Goal: Task Accomplishment & Management: Manage account settings

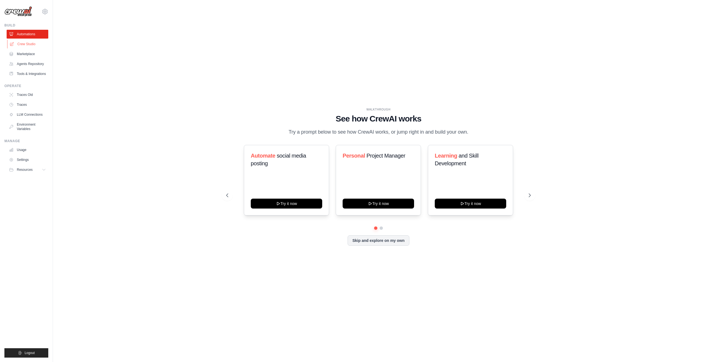
drag, startPoint x: 110, startPoint y: 72, endPoint x: 24, endPoint y: 45, distance: 89.8
click at [24, 45] on link "Crew Studio" at bounding box center [28, 44] width 42 height 9
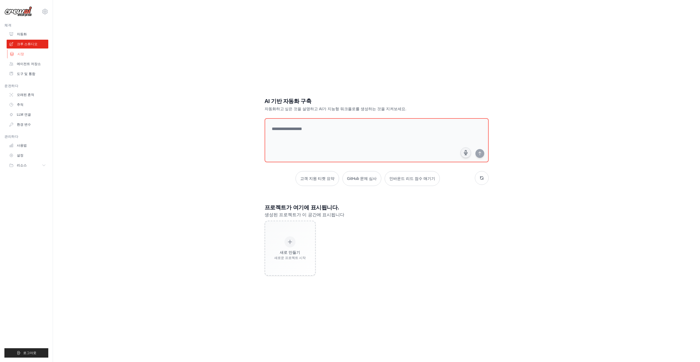
click at [19, 56] on font "시장" at bounding box center [20, 54] width 7 height 4
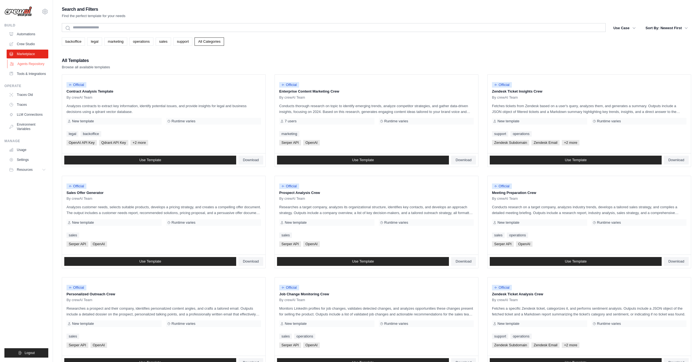
click at [34, 66] on link "Agents Repository" at bounding box center [28, 64] width 42 height 9
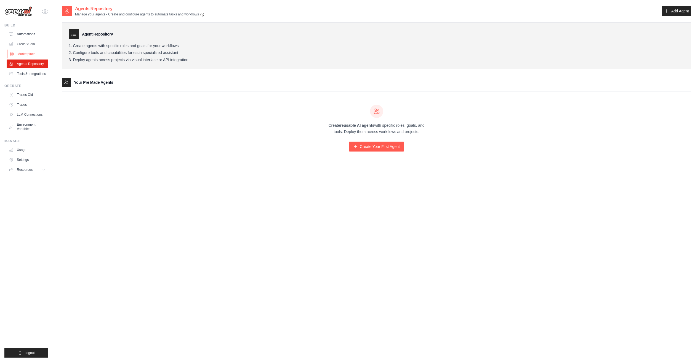
click at [35, 58] on link "Marketplace" at bounding box center [28, 54] width 42 height 9
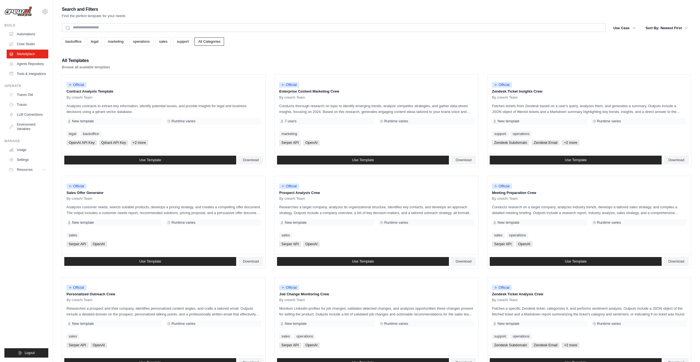
click at [35, 69] on ul "Automations Crew Studio Marketplace Agents Repository Tools & Integrations" at bounding box center [28, 54] width 42 height 49
click at [30, 107] on link "Traces" at bounding box center [28, 104] width 42 height 9
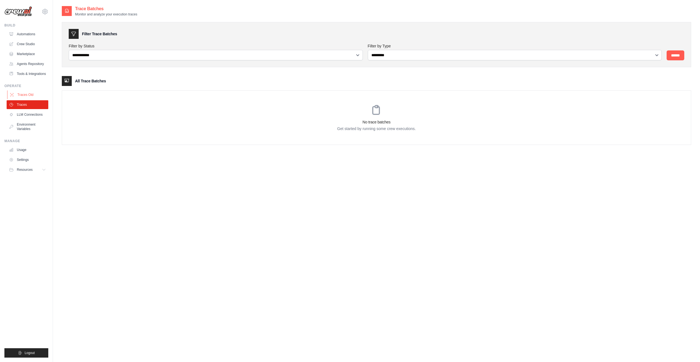
click at [29, 99] on link "Traces Old" at bounding box center [28, 94] width 42 height 9
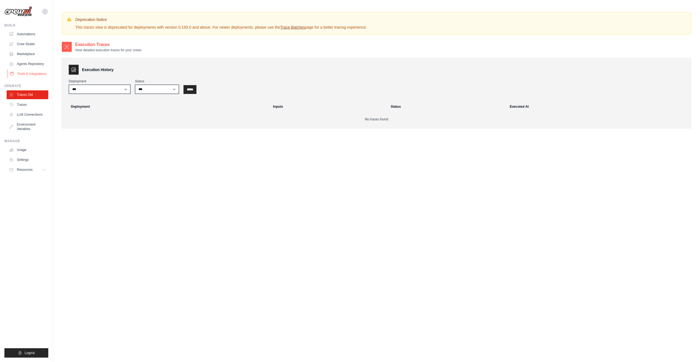
click at [31, 78] on link "Tools & Integrations" at bounding box center [28, 73] width 42 height 9
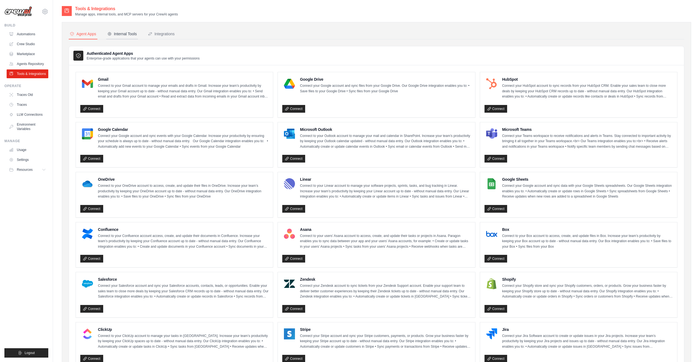
click at [126, 37] on button "Internal Tools" at bounding box center [122, 34] width 32 height 10
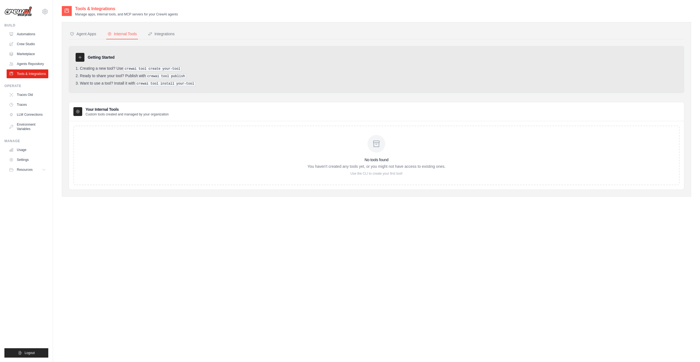
click at [82, 57] on icon at bounding box center [80, 57] width 4 height 4
drag, startPoint x: 105, startPoint y: 129, endPoint x: 122, endPoint y: 136, distance: 18.2
click at [108, 131] on div "No tools found You haven't created any tools yet, or you might not have access …" at bounding box center [376, 156] width 606 height 60
click at [245, 155] on div "No tools found You haven't created any tools yet, or you might not have access …" at bounding box center [376, 156] width 606 height 60
click at [157, 37] on button "Integrations" at bounding box center [161, 34] width 29 height 10
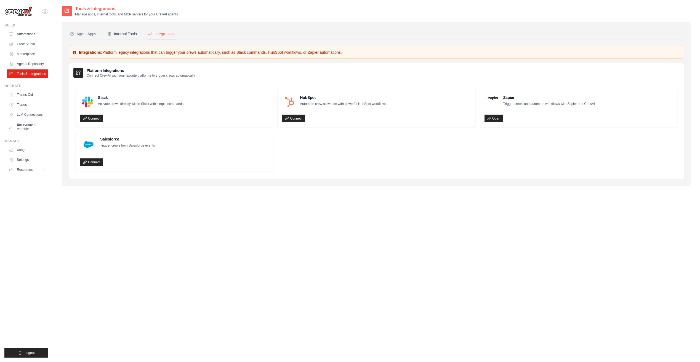
click at [127, 38] on button "Internal Tools" at bounding box center [122, 34] width 32 height 10
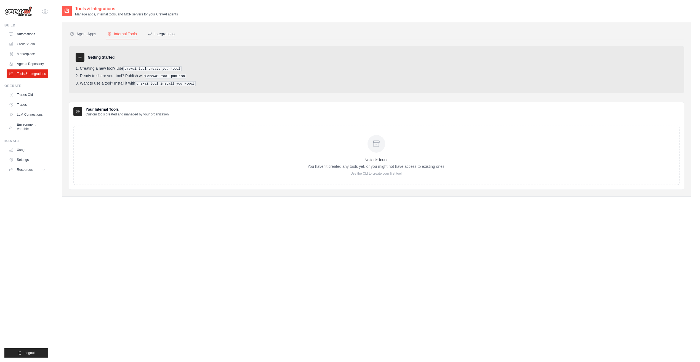
click at [160, 36] on div "Integrations" at bounding box center [161, 34] width 27 height 6
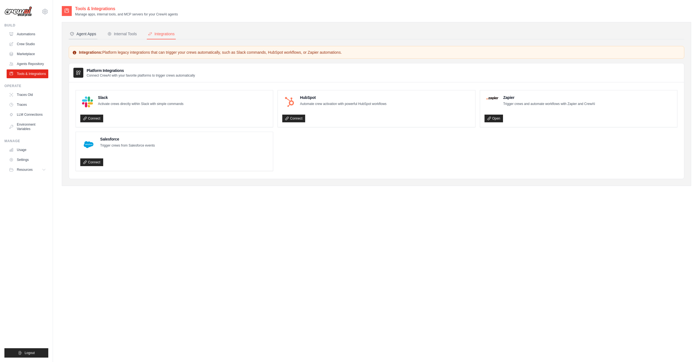
click at [80, 33] on div "Agent Apps" at bounding box center [83, 34] width 26 height 6
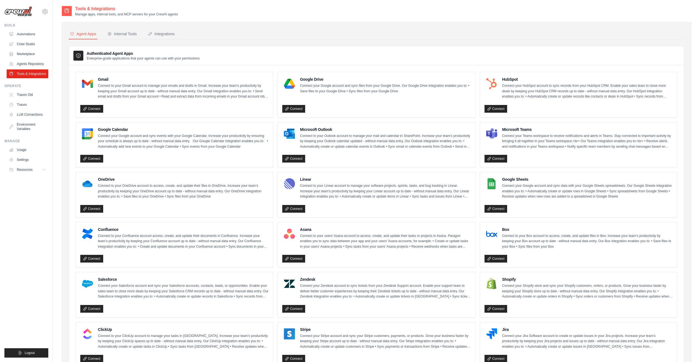
click at [12, 10] on img at bounding box center [18, 11] width 28 height 10
click at [31, 43] on link "Crew Studio" at bounding box center [28, 44] width 42 height 9
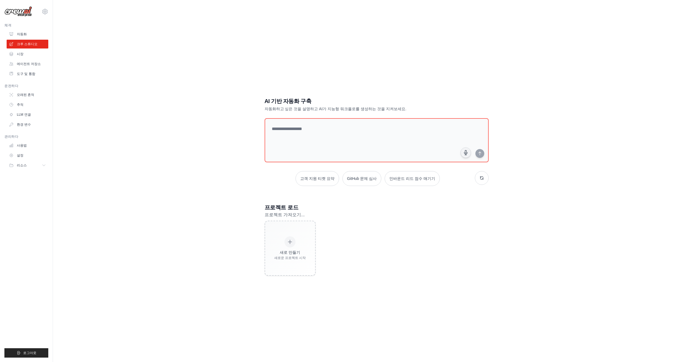
click at [21, 13] on img at bounding box center [18, 11] width 28 height 10
click at [29, 36] on link "자동화" at bounding box center [28, 34] width 42 height 9
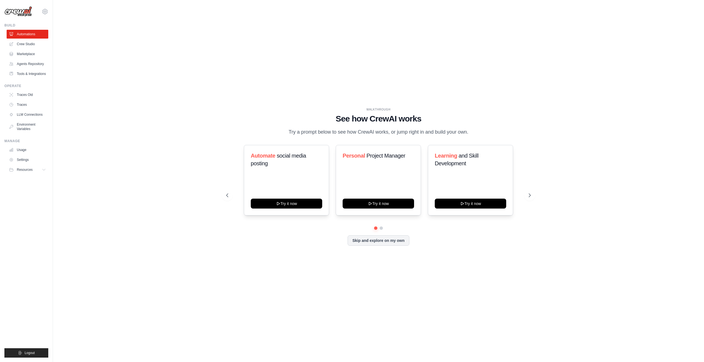
click at [23, 14] on img at bounding box center [18, 11] width 28 height 10
click at [42, 14] on div "didehddjq12@gmail.com Settings" at bounding box center [26, 9] width 44 height 18
click at [44, 14] on icon at bounding box center [44, 11] width 5 height 5
drag, startPoint x: 46, startPoint y: 17, endPoint x: 23, endPoint y: 12, distance: 23.3
click at [42, 17] on div "[EMAIL_ADDRESS][DOMAIN_NAME]" at bounding box center [68, 21] width 52 height 12
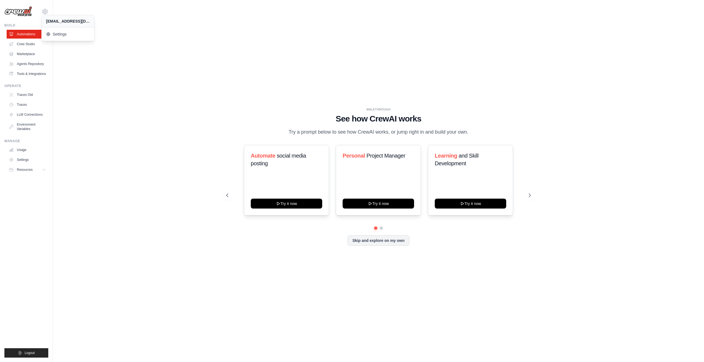
click at [23, 12] on img at bounding box center [18, 11] width 28 height 10
click at [29, 43] on link "Crew Studio" at bounding box center [28, 44] width 42 height 9
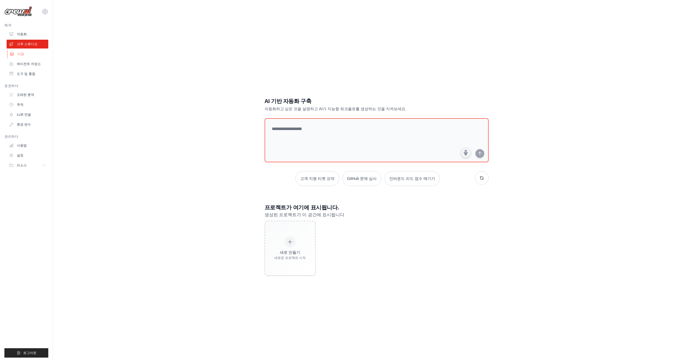
click at [26, 55] on link "시장" at bounding box center [28, 54] width 42 height 9
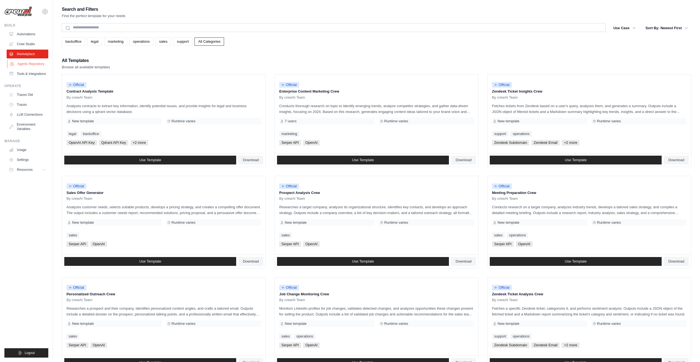
click at [27, 63] on link "Agents Repository" at bounding box center [28, 64] width 42 height 9
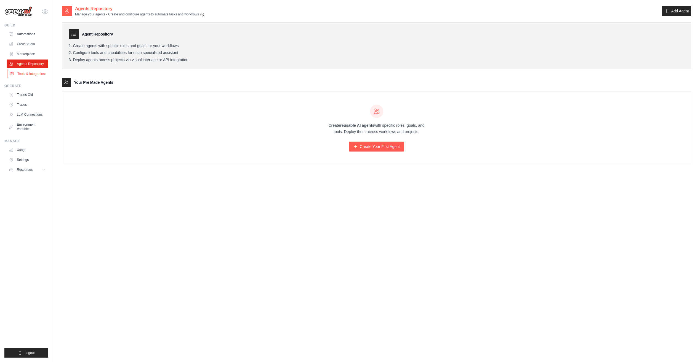
click at [28, 74] on link "Tools & Integrations" at bounding box center [28, 73] width 42 height 9
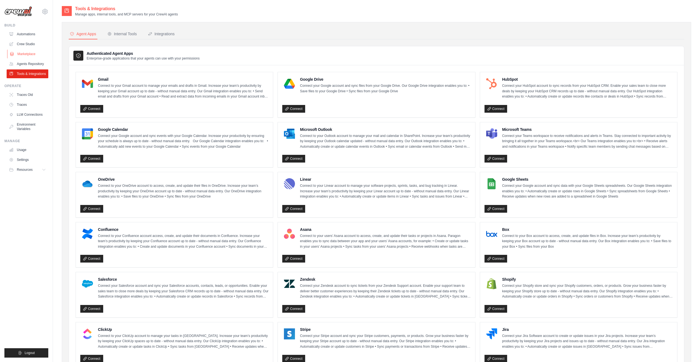
click at [30, 55] on link "Marketplace" at bounding box center [28, 54] width 42 height 9
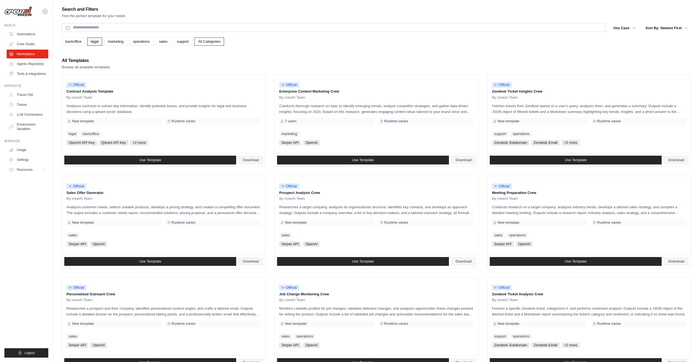
click at [96, 42] on link "legal" at bounding box center [94, 42] width 15 height 8
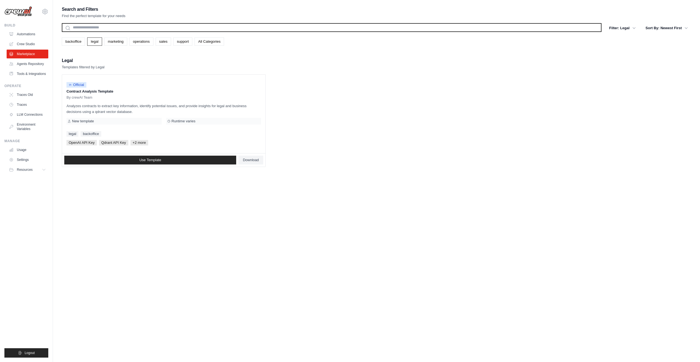
click at [97, 27] on input "text" at bounding box center [331, 27] width 539 height 9
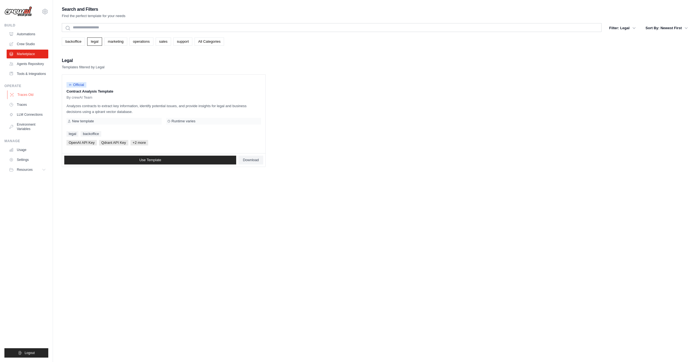
click at [31, 99] on link "Traces Old" at bounding box center [28, 94] width 42 height 9
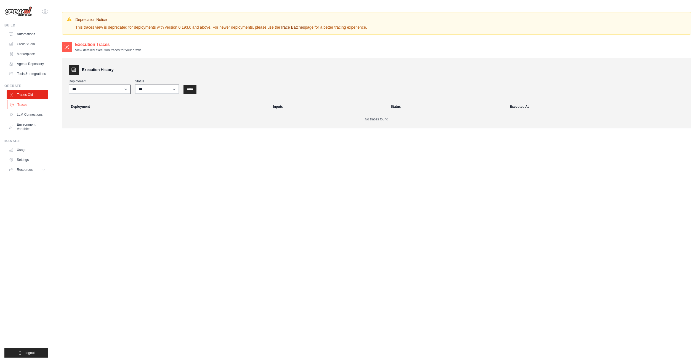
click at [26, 109] on link "Traces" at bounding box center [28, 104] width 42 height 9
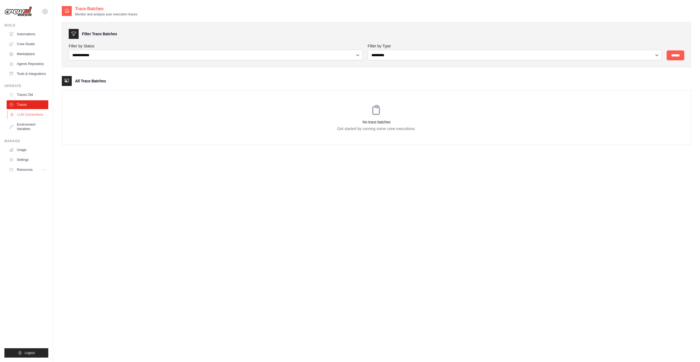
click at [28, 119] on link "LLM Connections" at bounding box center [28, 114] width 42 height 9
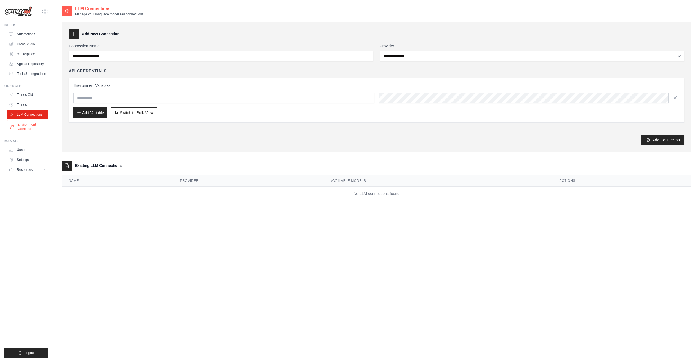
click at [29, 133] on link "Environment Variables" at bounding box center [28, 126] width 42 height 13
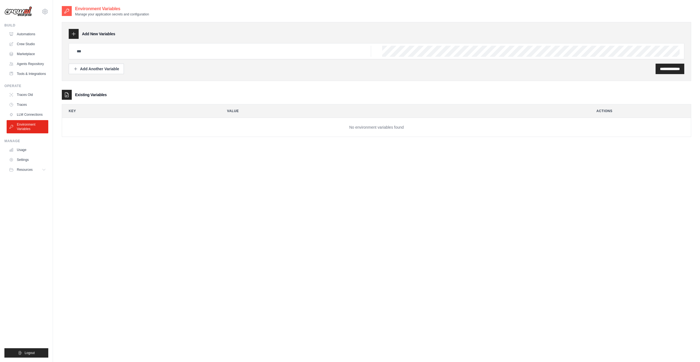
click at [22, 159] on ul "Usage Settings Resources Documentation Blog" at bounding box center [28, 160] width 42 height 29
click at [24, 160] on link "Settings" at bounding box center [28, 160] width 42 height 9
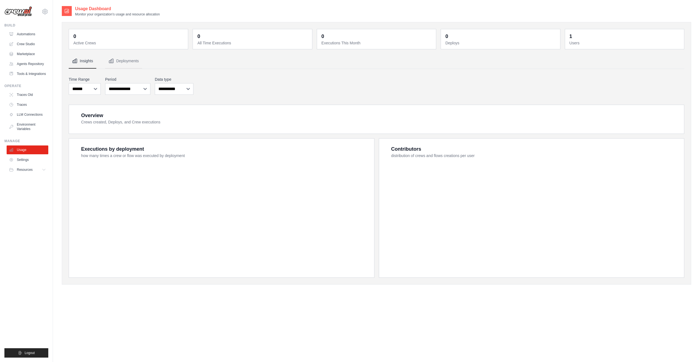
click at [26, 164] on link "Settings" at bounding box center [28, 160] width 42 height 9
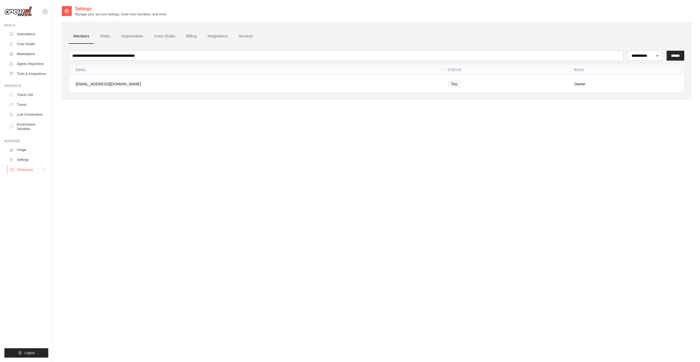
click at [40, 174] on button "Resources" at bounding box center [28, 169] width 42 height 9
click at [28, 164] on link "Settings" at bounding box center [28, 160] width 42 height 9
click at [30, 154] on link "Usage" at bounding box center [28, 150] width 42 height 9
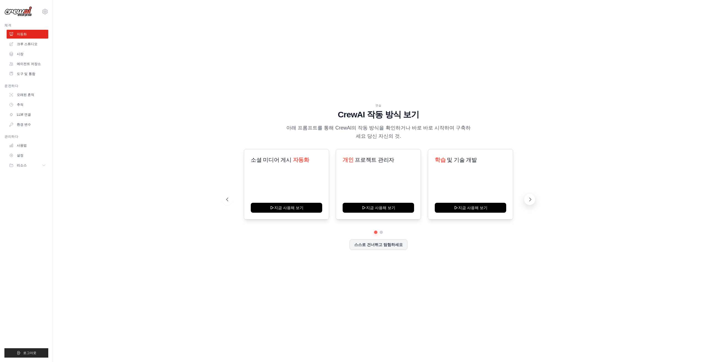
drag, startPoint x: 532, startPoint y: 196, endPoint x: 530, endPoint y: 200, distance: 5.1
click at [530, 200] on button at bounding box center [529, 199] width 11 height 11
click at [390, 247] on button "스스로 건너뛰고 탐험하세요" at bounding box center [378, 244] width 58 height 10
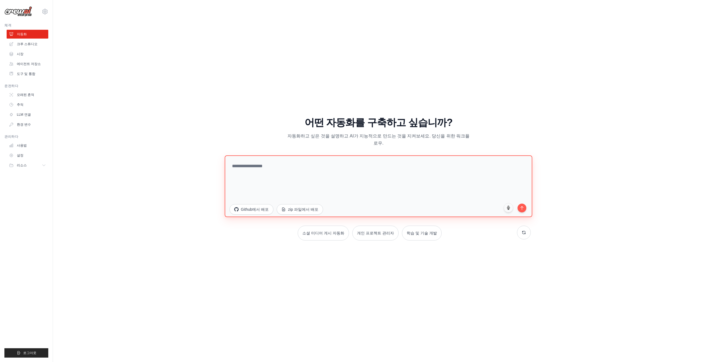
click at [287, 174] on textarea at bounding box center [377, 187] width 307 height 62
click at [23, 47] on link "크루 스튜디오" at bounding box center [28, 44] width 42 height 9
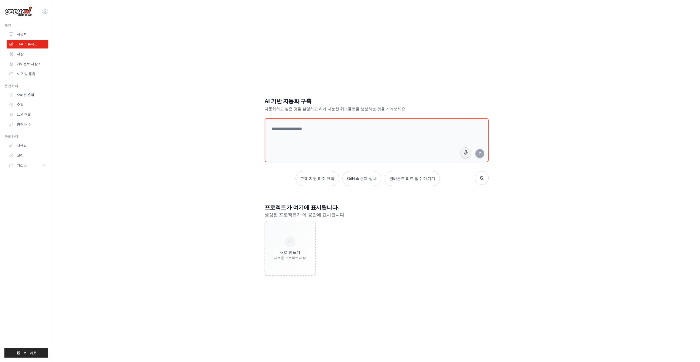
click at [28, 55] on link "시장" at bounding box center [28, 54] width 42 height 9
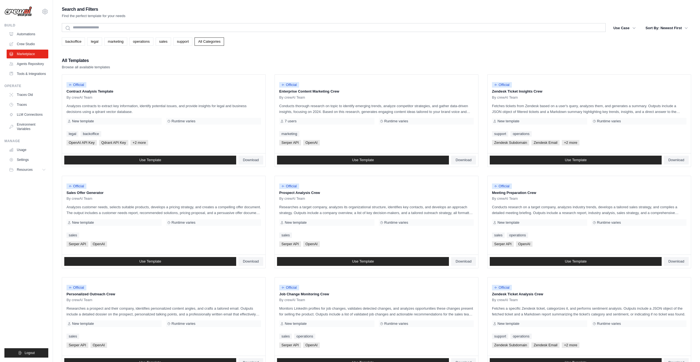
drag, startPoint x: 210, startPoint y: 75, endPoint x: 295, endPoint y: 57, distance: 86.6
drag, startPoint x: 295, startPoint y: 57, endPoint x: 272, endPoint y: 135, distance: 81.8
drag, startPoint x: 272, startPoint y: 135, endPoint x: 258, endPoint y: 209, distance: 74.7
click at [258, 209] on p "Analyzes customer needs, selects suitable products, develops a pricing strategy…" at bounding box center [163, 210] width 194 height 12
click at [76, 43] on link "backoffice" at bounding box center [73, 42] width 23 height 8
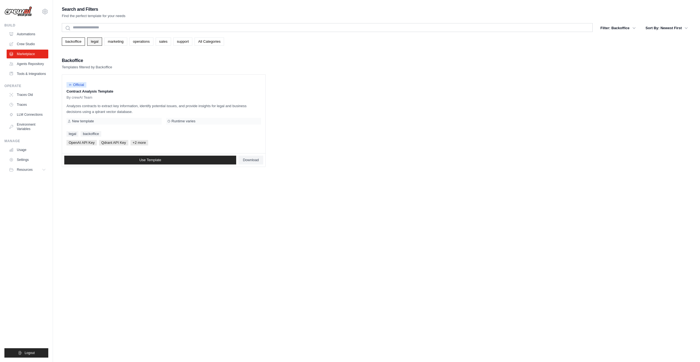
click at [99, 39] on link "legal" at bounding box center [94, 42] width 15 height 8
click at [120, 39] on link "marketing" at bounding box center [115, 42] width 23 height 8
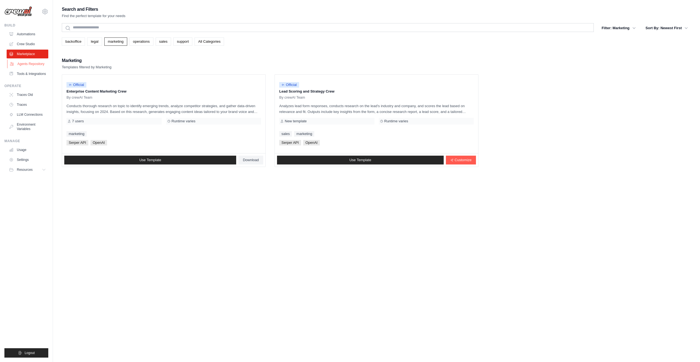
drag, startPoint x: 321, startPoint y: 41, endPoint x: 24, endPoint y: 66, distance: 298.4
click at [24, 66] on link "Agents Repository" at bounding box center [28, 64] width 42 height 9
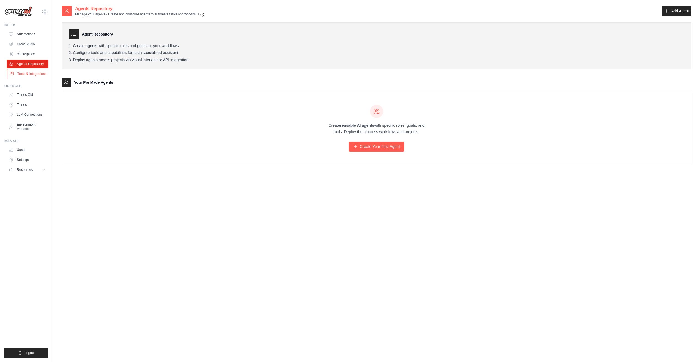
click at [31, 76] on link "Tools & Integrations" at bounding box center [28, 73] width 42 height 9
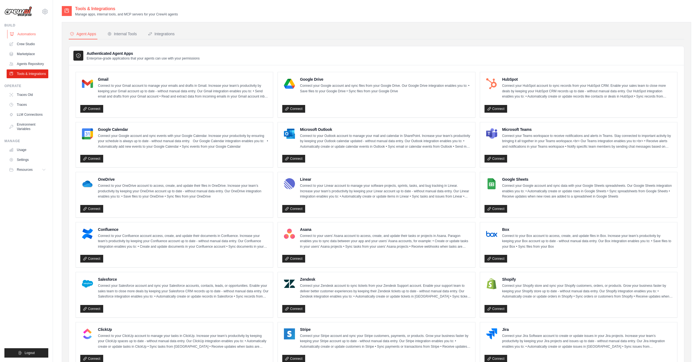
click at [31, 38] on link "Automations" at bounding box center [28, 34] width 42 height 9
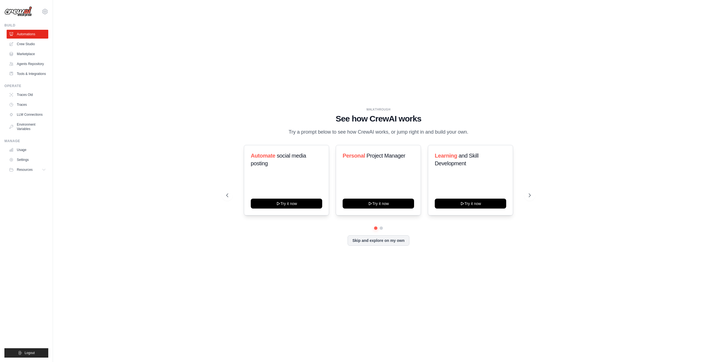
drag, startPoint x: 123, startPoint y: 66, endPoint x: 96, endPoint y: 86, distance: 33.5
click at [101, 84] on div "WALKTHROUGH See how CrewAI works Try a prompt below to see how CrewAI works, or…" at bounding box center [378, 181] width 633 height 351
click at [31, 119] on link "LLM Connections" at bounding box center [28, 114] width 42 height 9
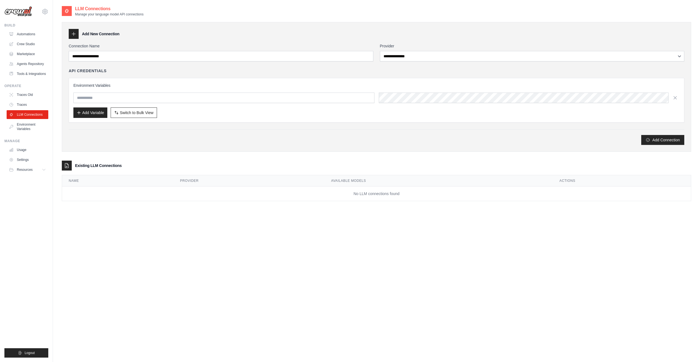
click at [73, 32] on icon at bounding box center [74, 34] width 6 height 6
click at [123, 46] on div "**********" at bounding box center [376, 87] width 629 height 130
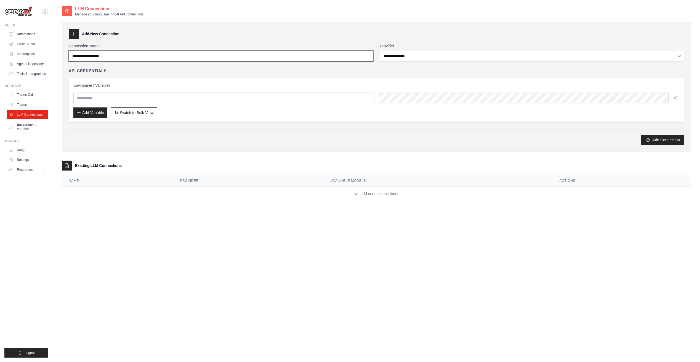
click at [144, 55] on input "Connection Name" at bounding box center [221, 56] width 304 height 10
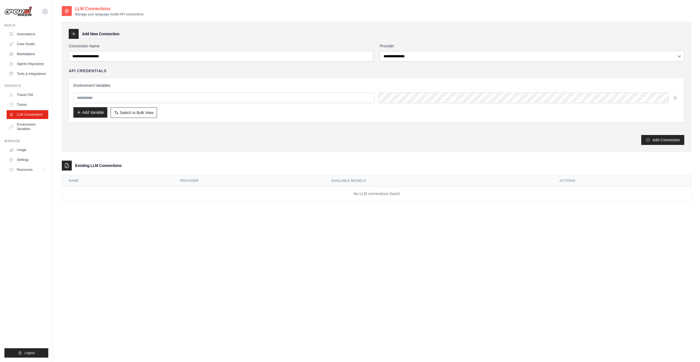
click at [85, 116] on button "Add Variable" at bounding box center [90, 112] width 34 height 10
click at [157, 108] on button "Switch to Bulk View Switch to Table View" at bounding box center [134, 112] width 46 height 10
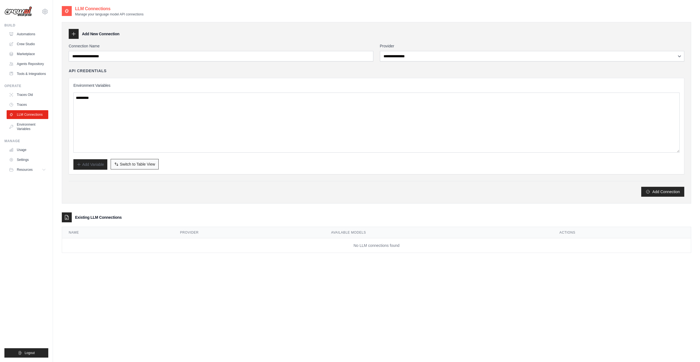
click at [146, 160] on button "Switch to Bulk View Switch to Table View" at bounding box center [135, 164] width 48 height 10
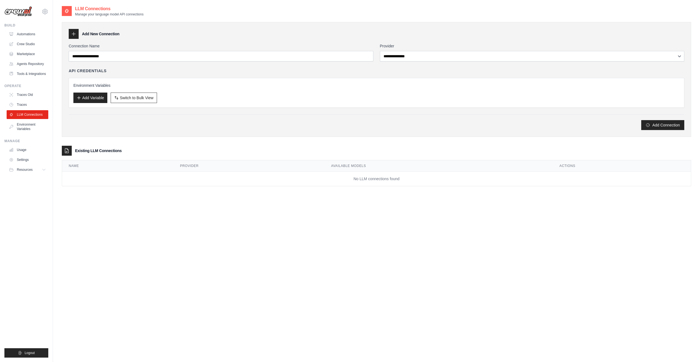
click at [68, 153] on icon at bounding box center [67, 151] width 6 height 6
click at [664, 130] on button "Add Connection" at bounding box center [662, 125] width 43 height 10
click at [29, 133] on link "Environment Variables" at bounding box center [28, 126] width 42 height 13
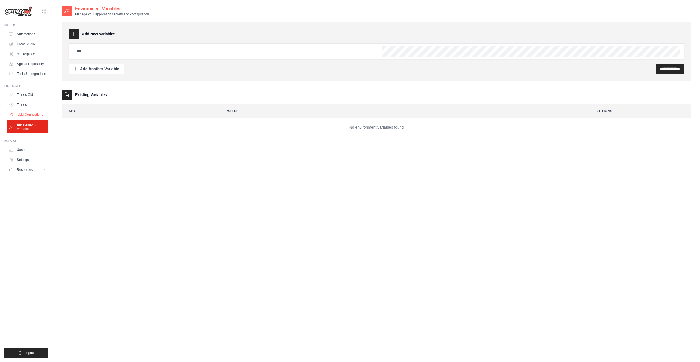
click at [26, 119] on link "LLM Connections" at bounding box center [28, 114] width 42 height 9
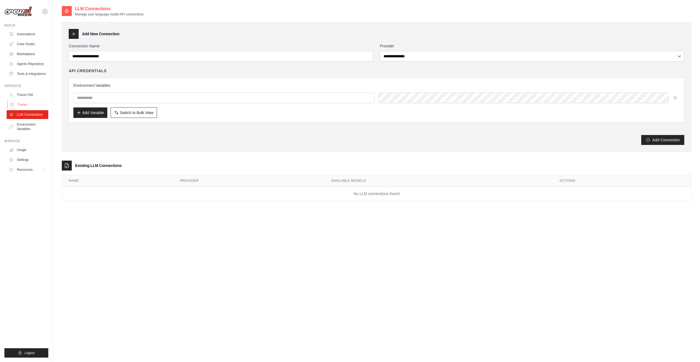
click at [25, 109] on link "Traces" at bounding box center [28, 104] width 42 height 9
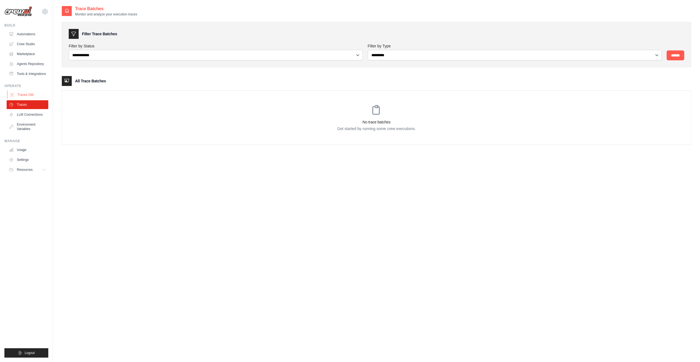
click at [23, 99] on link "Traces Old" at bounding box center [28, 94] width 42 height 9
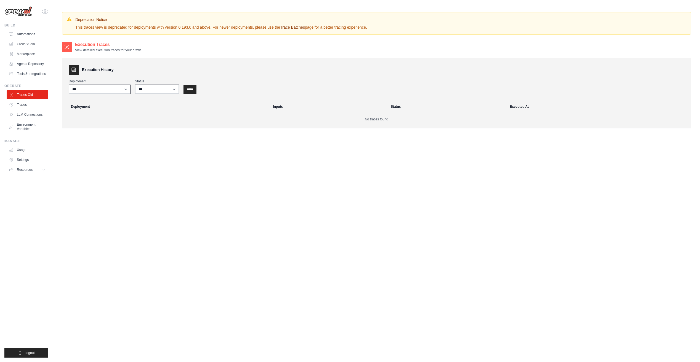
click at [26, 83] on ul "Build Automations Crew Studio Marketplace Agents Repository Resources Blog" at bounding box center [26, 190] width 44 height 335
click at [28, 78] on link "Tools & Integrations" at bounding box center [28, 73] width 42 height 9
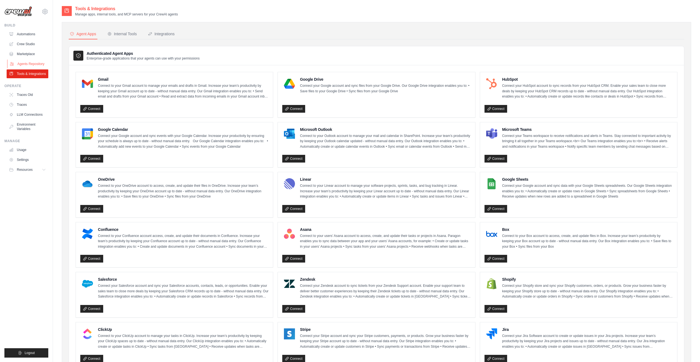
click at [30, 63] on link "Agents Repository" at bounding box center [28, 64] width 42 height 9
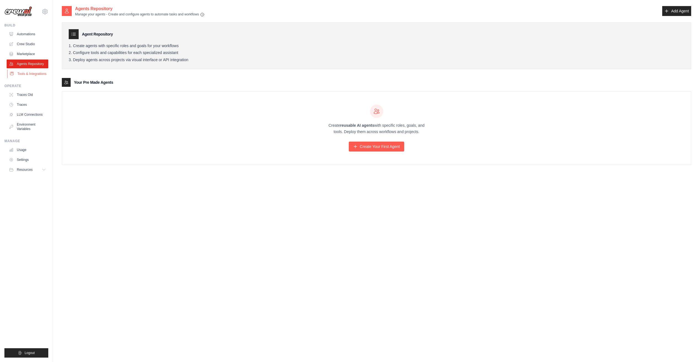
click at [31, 72] on link "Tools & Integrations" at bounding box center [28, 73] width 42 height 9
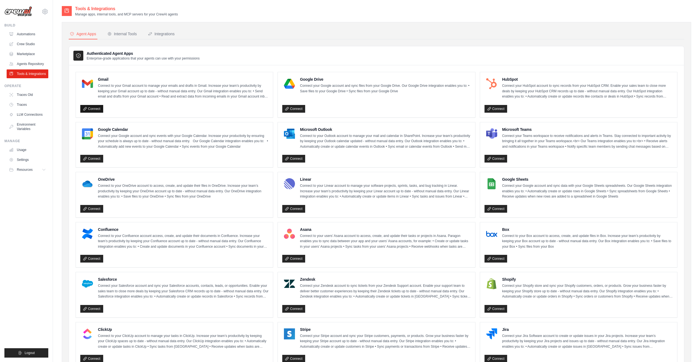
click at [93, 111] on link "Connect" at bounding box center [91, 109] width 23 height 8
